Goal: Find specific page/section: Find specific page/section

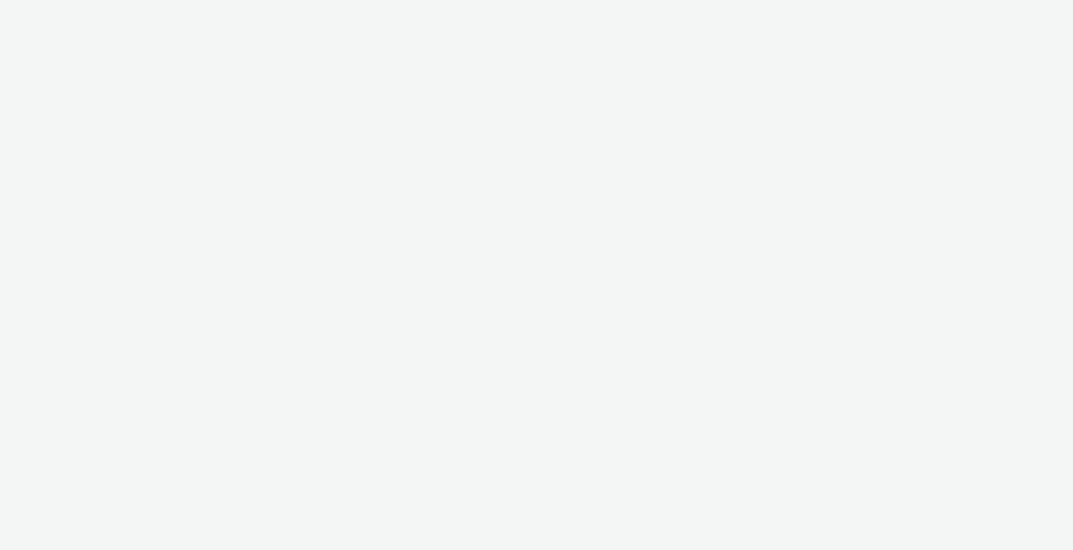
select select "11a7df10-284f-415c-b52a-427acf4c31ae"
select select "23ac11bc-76f7-45aa-bb6e-913a84dd47ea"
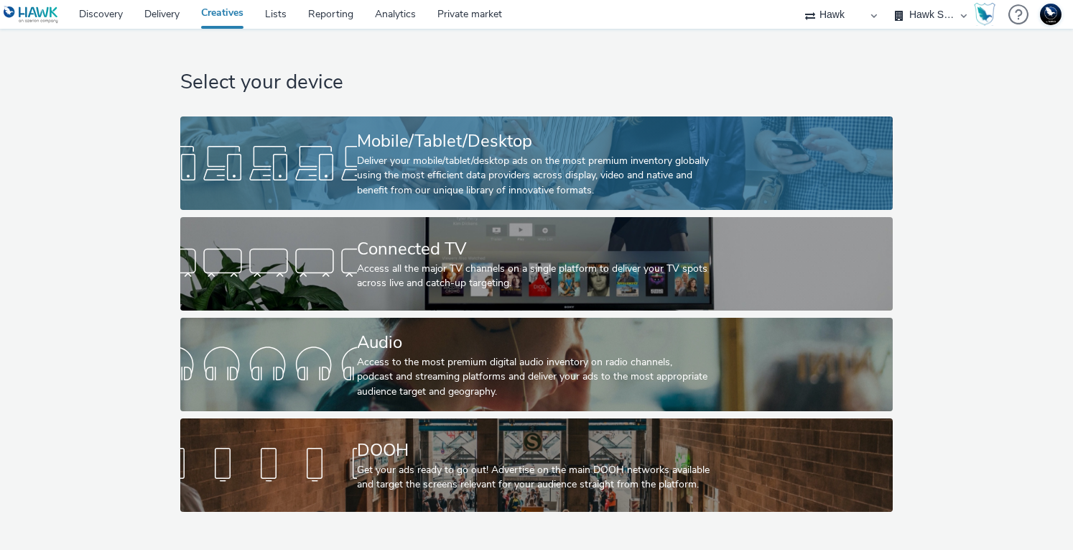
click at [513, 152] on div "Mobile/Tablet/Desktop" at bounding box center [533, 141] width 353 height 25
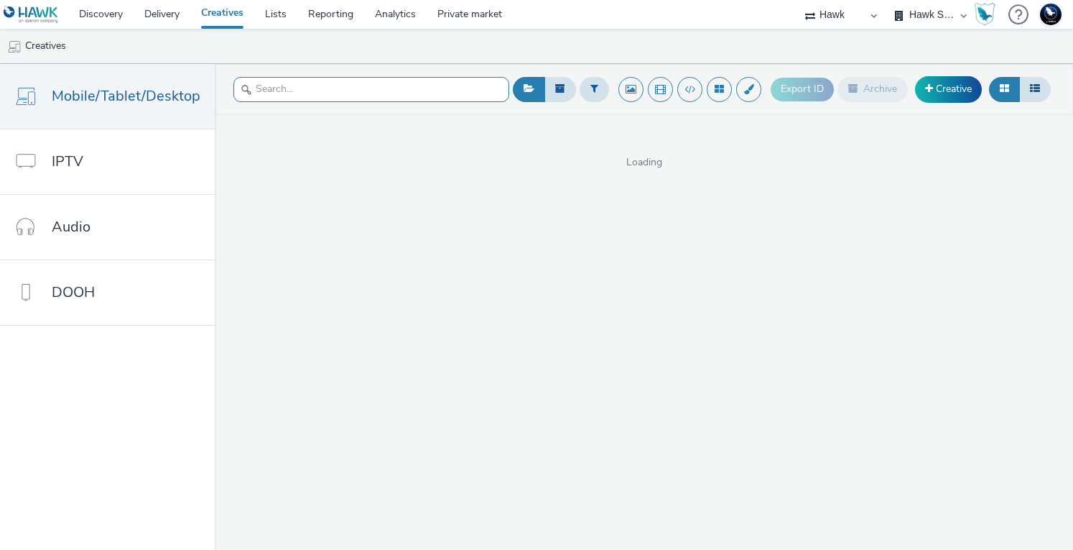
click at [285, 84] on input "text" at bounding box center [371, 89] width 276 height 25
type input "l"
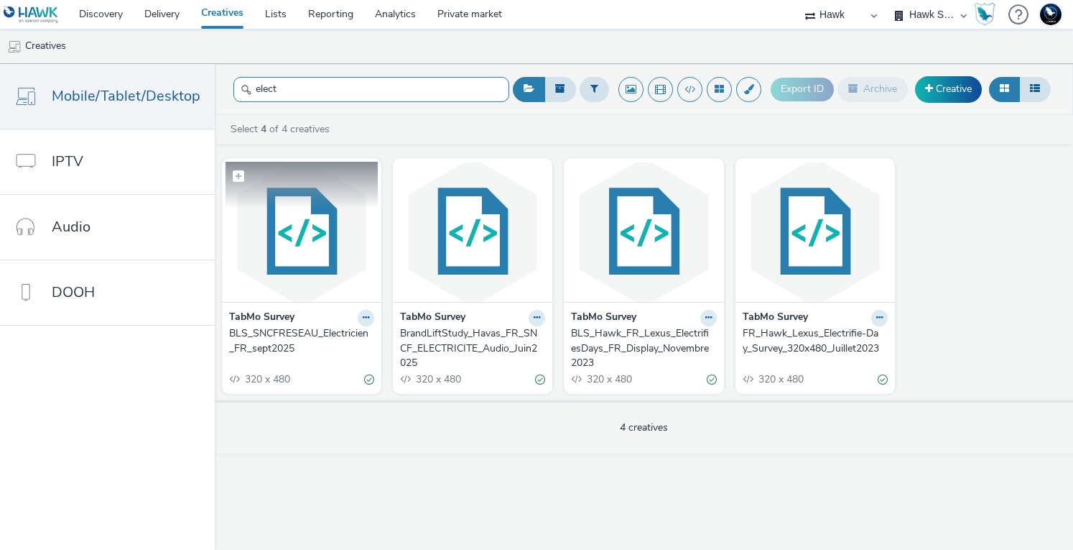
type input "elect"
click at [304, 267] on img at bounding box center [302, 232] width 152 height 140
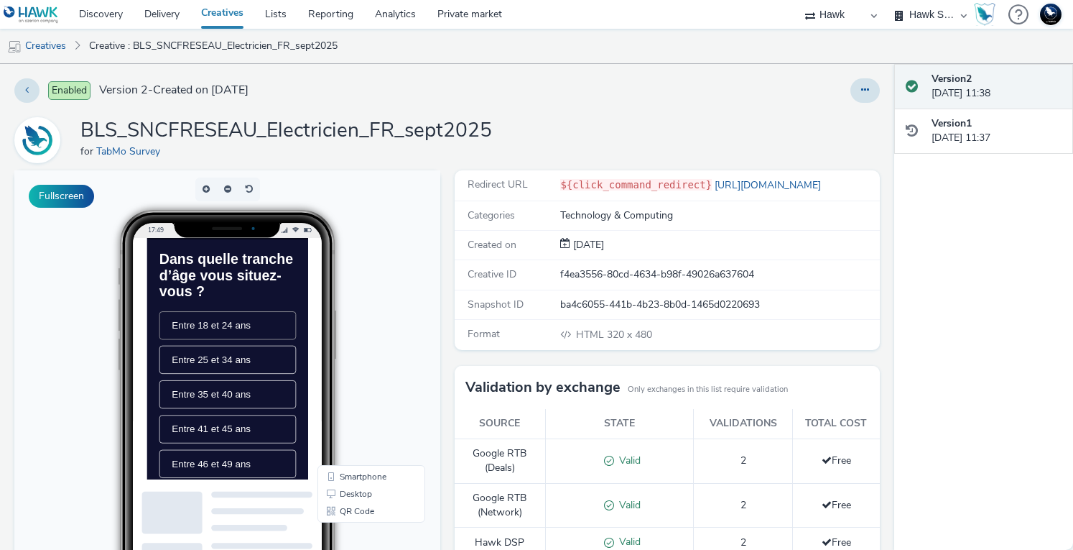
click at [251, 370] on span "Entre 18 et 24 ans" at bounding box center [238, 362] width 113 height 15
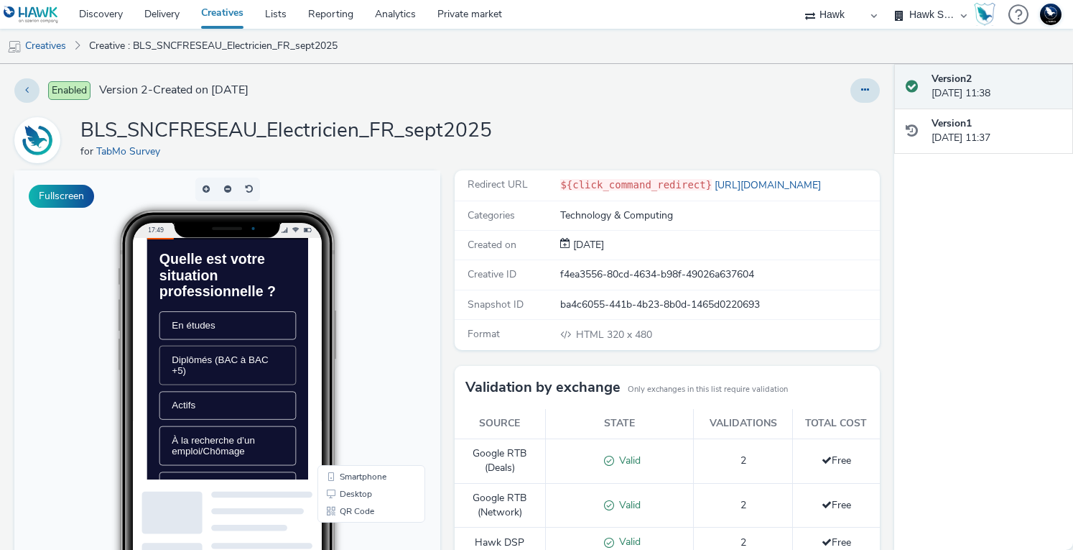
click at [267, 434] on span "Diplômés (BAC à BAC +5)" at bounding box center [251, 419] width 138 height 31
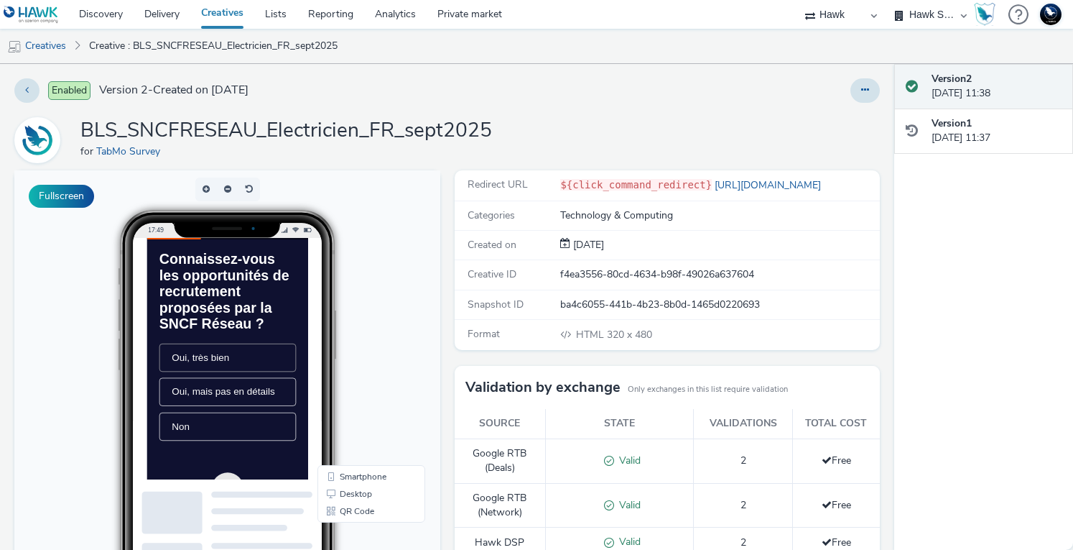
click at [274, 429] on li "Oui, très bien" at bounding box center [261, 409] width 195 height 40
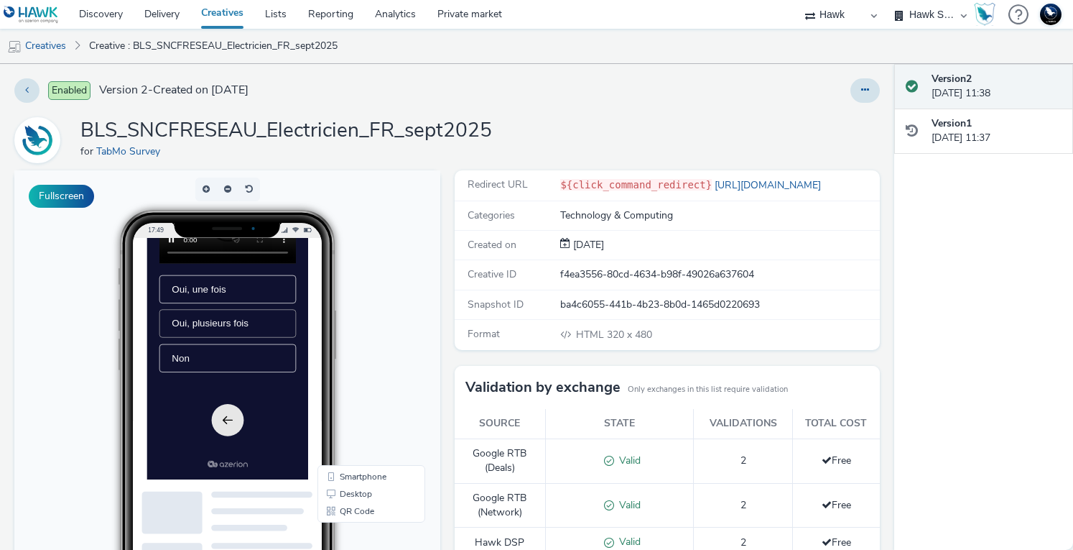
scroll to position [216, 0]
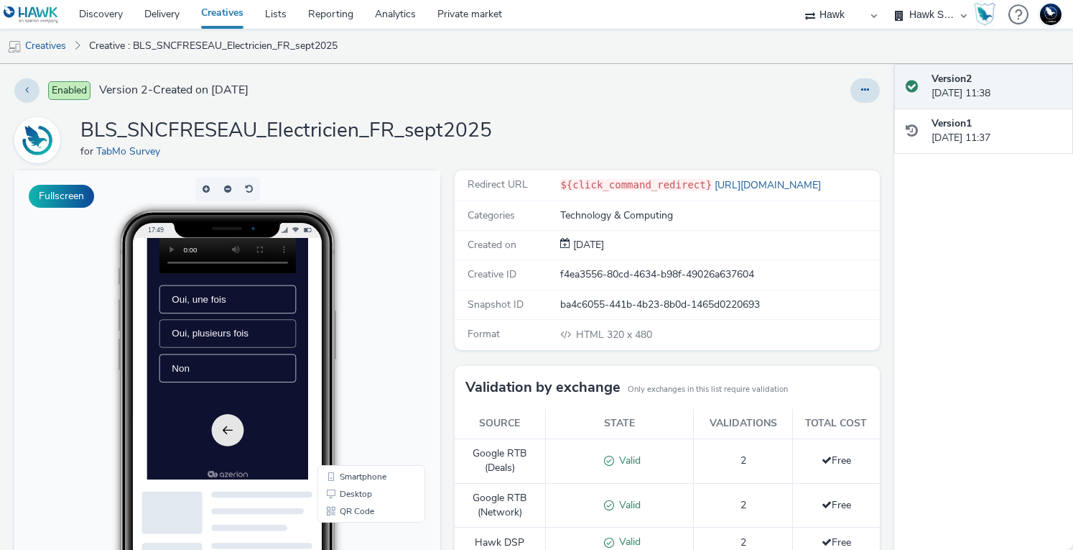
click at [277, 381] on span "Oui, plusieurs fois" at bounding box center [237, 373] width 110 height 15
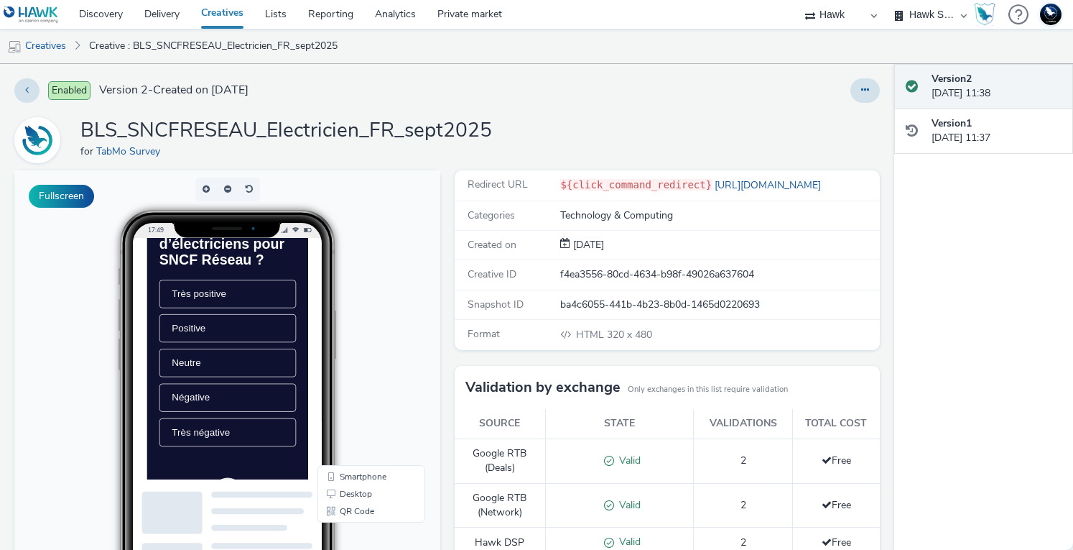
scroll to position [144, 0]
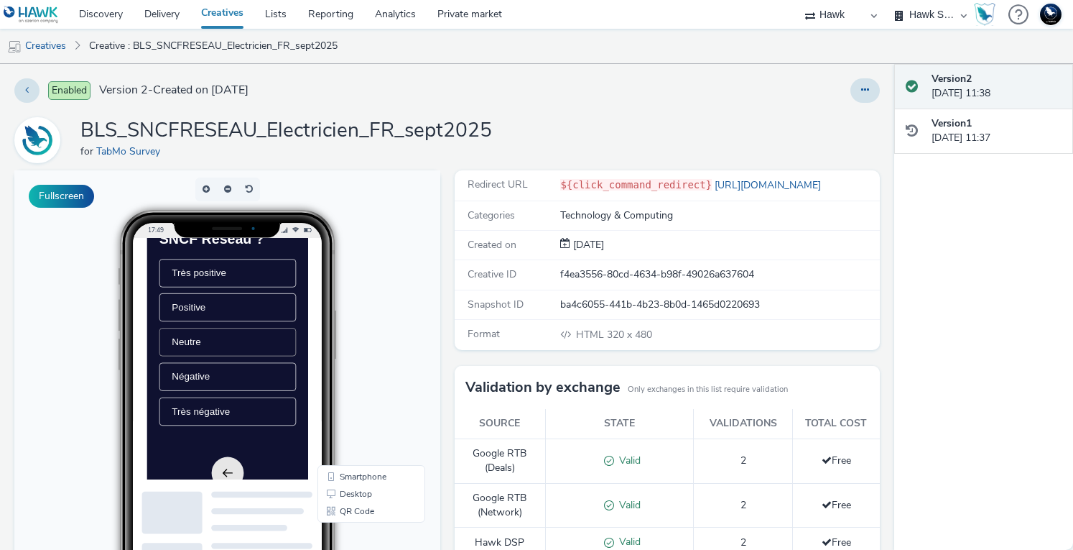
click at [274, 407] on li "Neutre" at bounding box center [261, 386] width 195 height 40
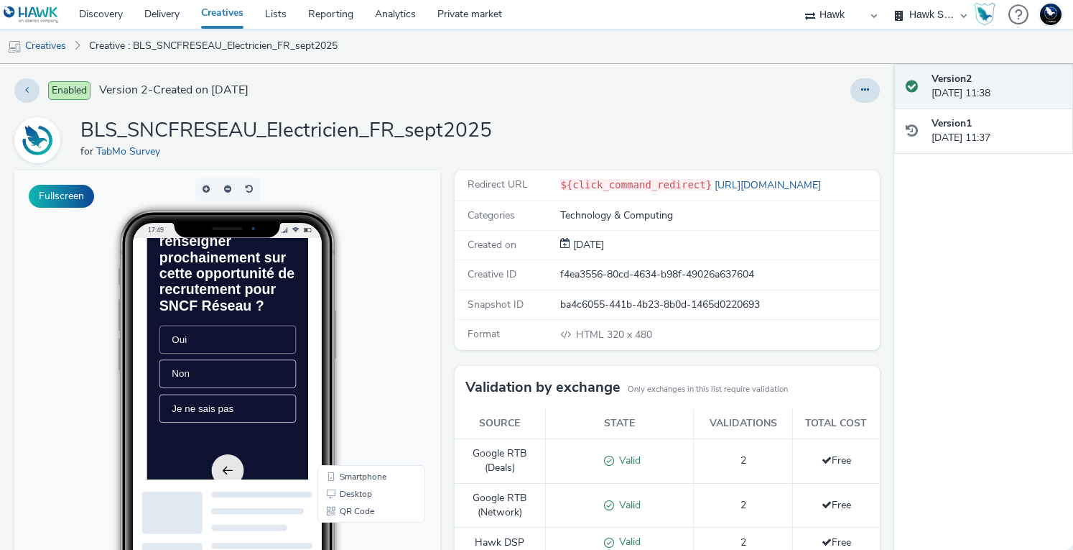
scroll to position [203, 0]
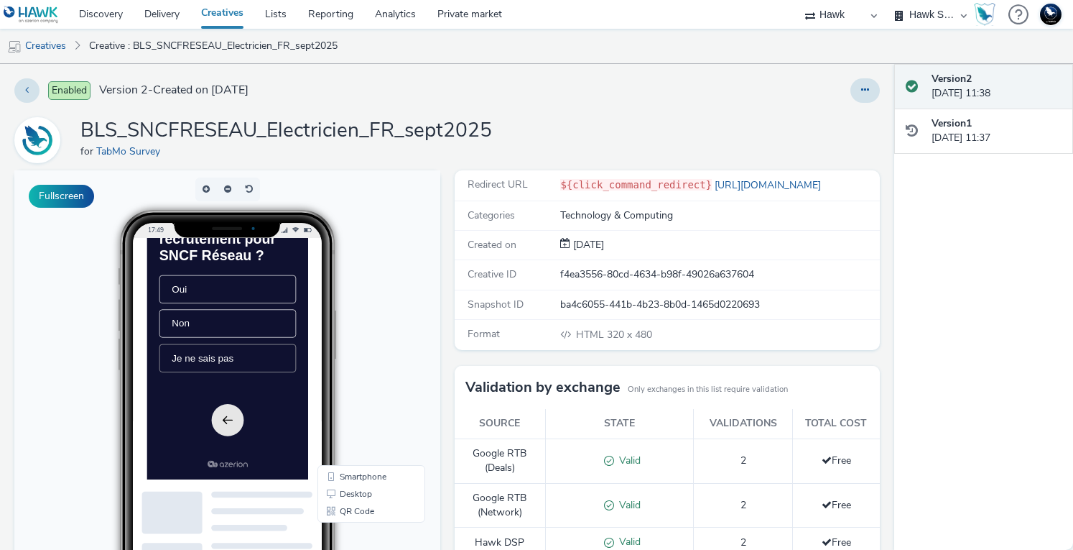
click at [287, 417] on li "Je ne sais pas" at bounding box center [261, 409] width 195 height 40
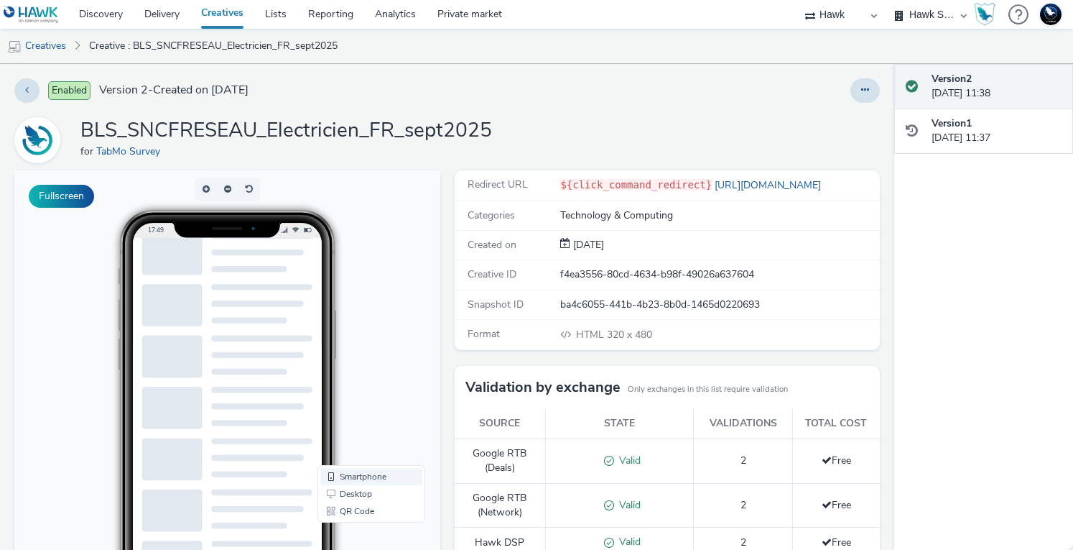
scroll to position [511, 0]
click at [614, 88] on div at bounding box center [707, 90] width 346 height 24
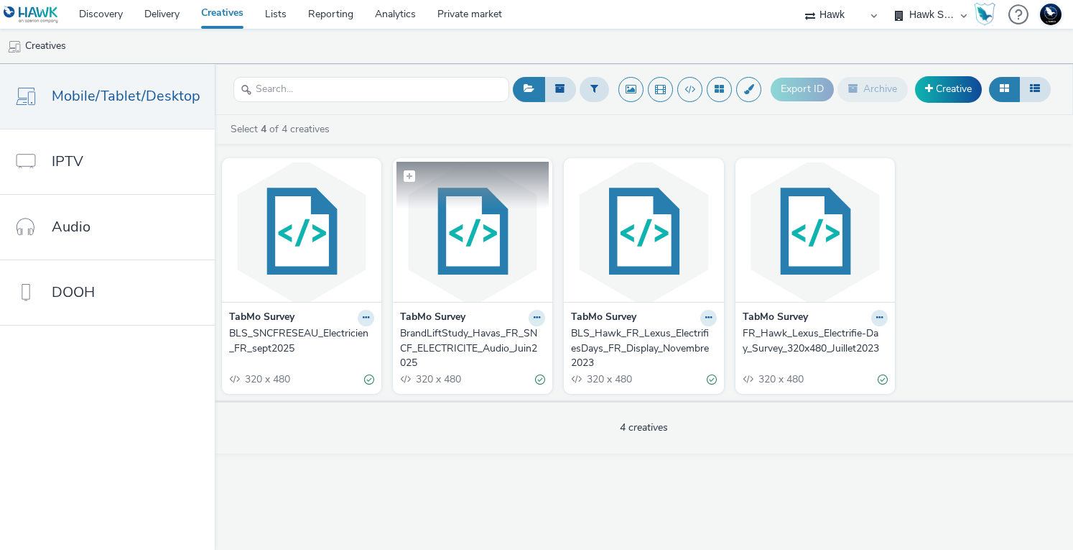
click at [496, 241] on img at bounding box center [473, 232] width 152 height 140
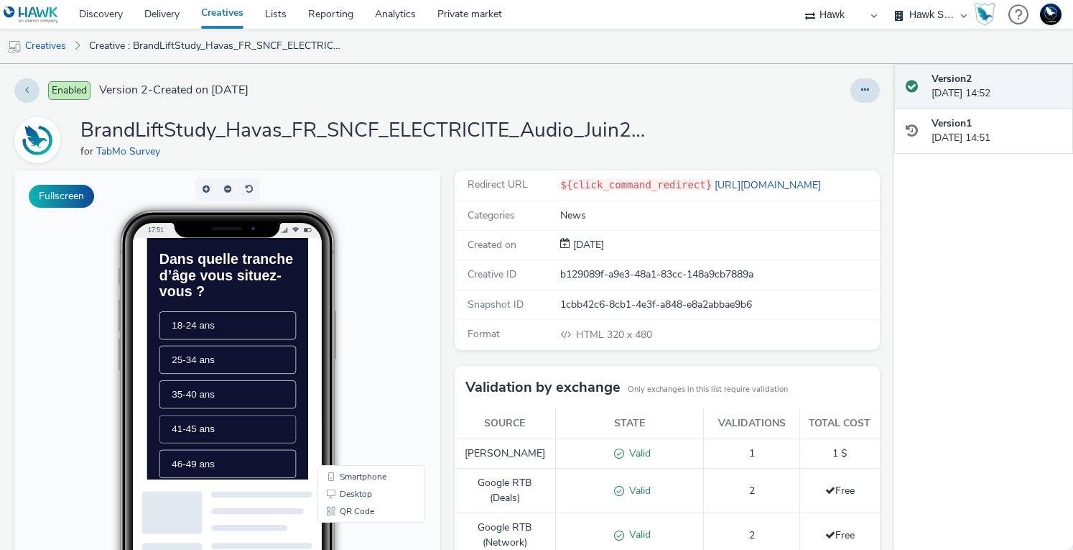
click at [264, 510] on li "41-45 ans" at bounding box center [261, 511] width 195 height 40
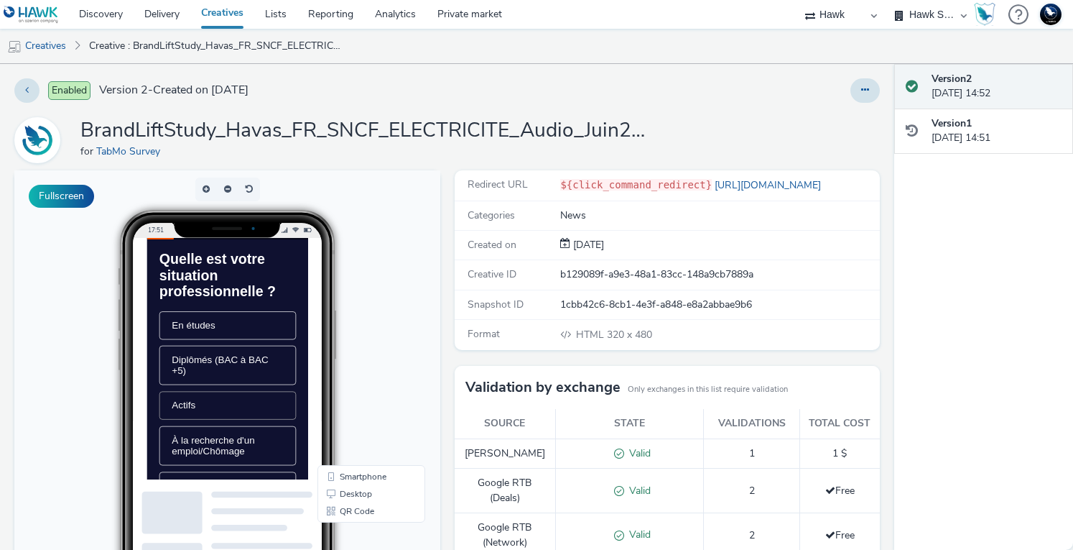
click at [272, 497] on li "Actifs" at bounding box center [261, 477] width 195 height 40
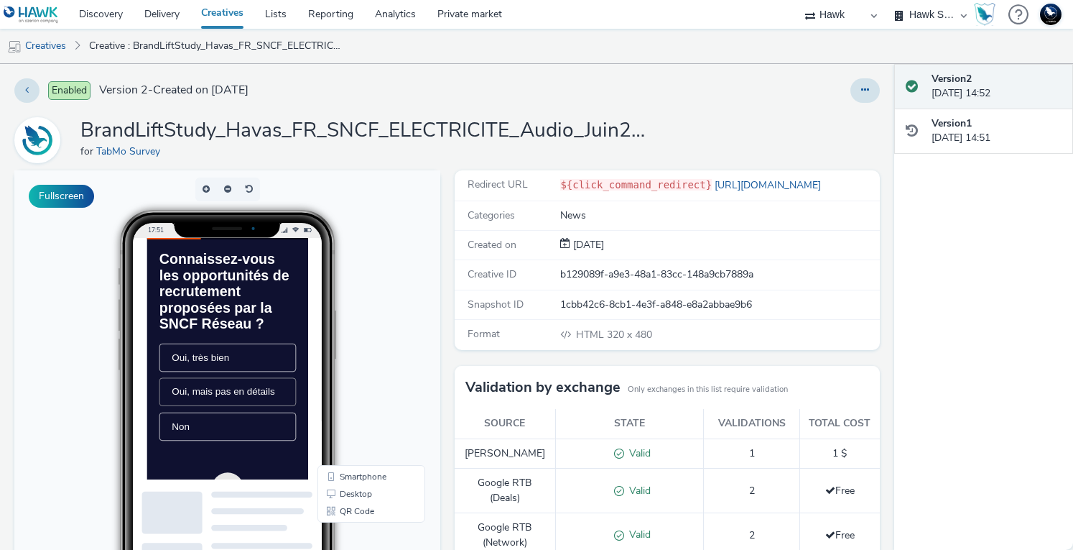
click at [279, 465] on span "Oui, mais pas en détails" at bounding box center [255, 457] width 147 height 15
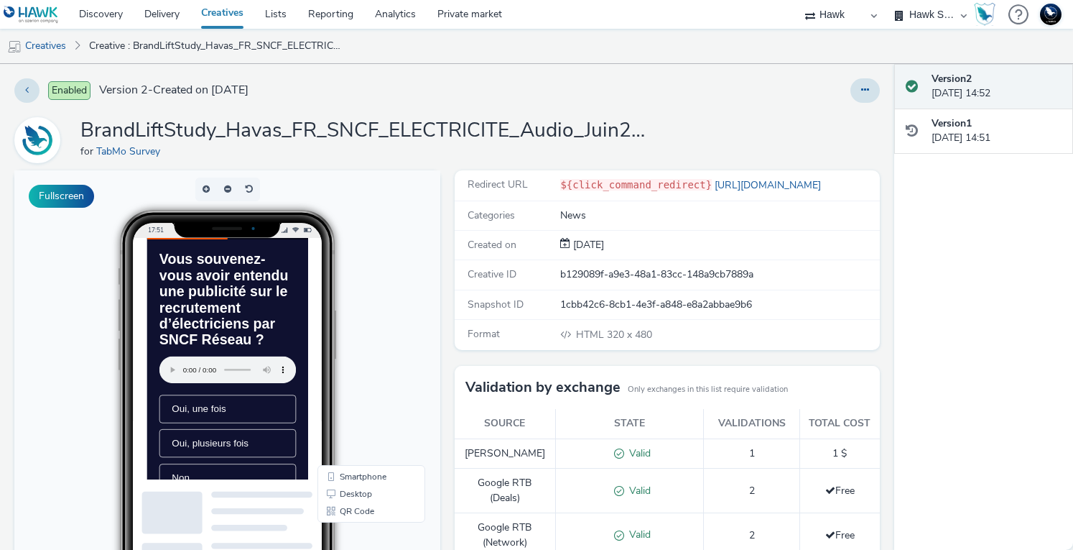
click at [222, 19] on link "Creatives" at bounding box center [222, 14] width 64 height 29
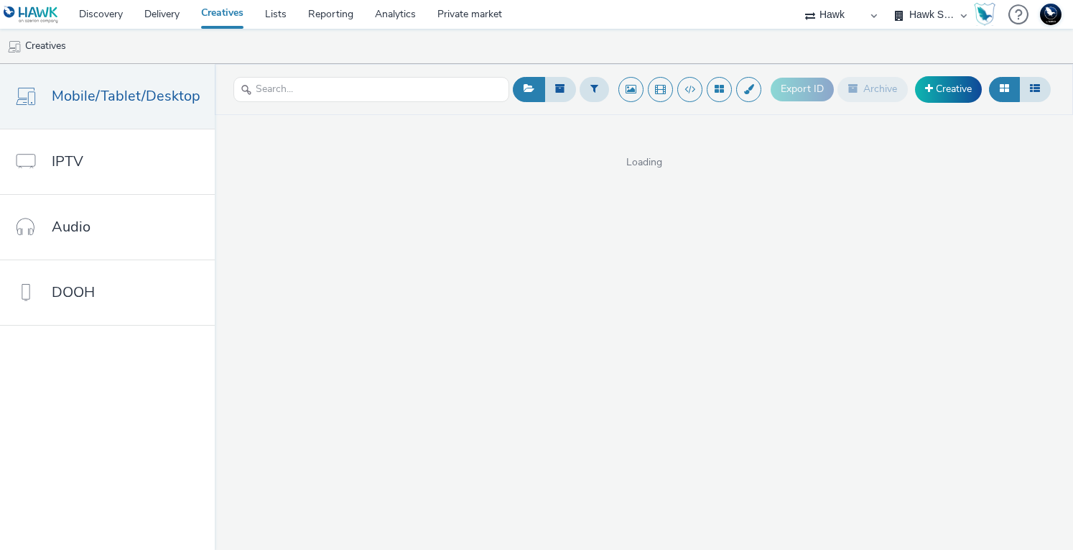
click at [325, 107] on header "Export ID Archive Creative" at bounding box center [644, 89] width 859 height 51
click at [325, 101] on div at bounding box center [371, 89] width 276 height 35
click at [320, 88] on input "text" at bounding box center [371, 89] width 276 height 25
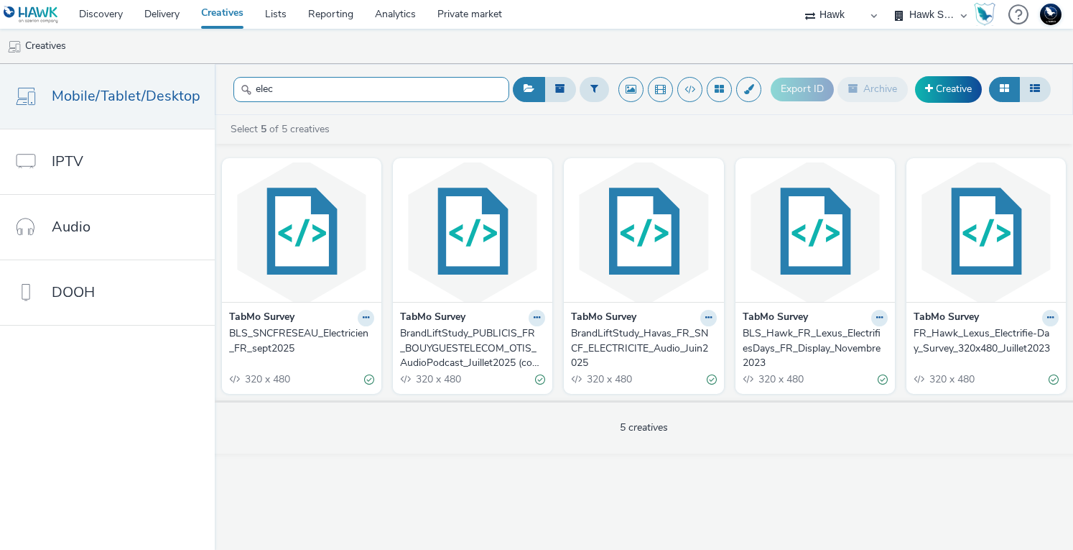
type input "elec"
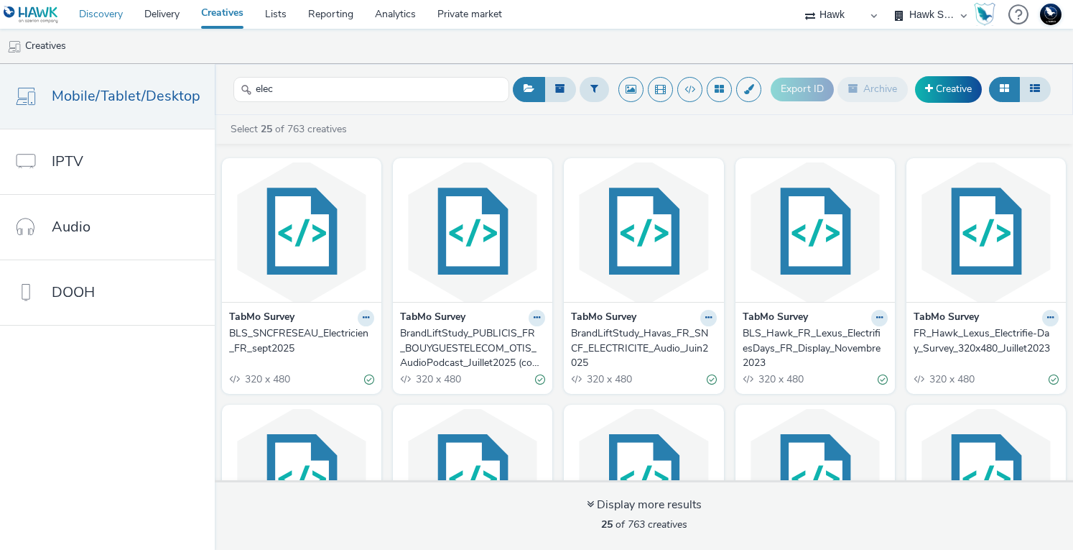
click at [108, 14] on link "Discovery" at bounding box center [100, 14] width 65 height 29
